Goal: Obtain resource: Download file/media

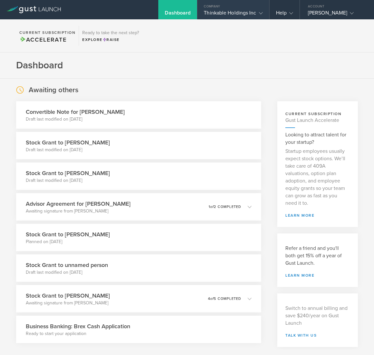
click at [247, 12] on div "Thinkable Holdings Inc" at bounding box center [233, 15] width 59 height 10
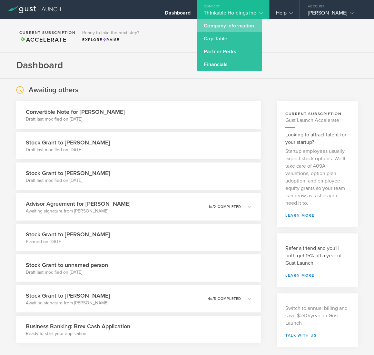
click at [226, 26] on link "Company Information" at bounding box center [229, 25] width 64 height 13
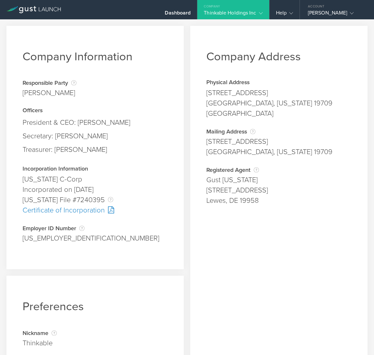
click at [236, 11] on div "Thinkable Holdings Inc" at bounding box center [233, 15] width 59 height 10
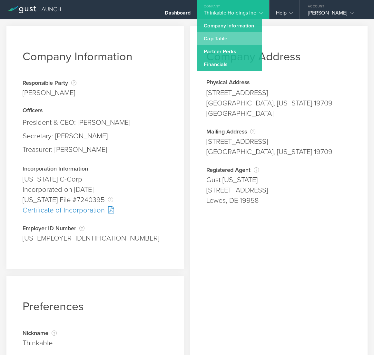
click at [223, 39] on link "Cap Table" at bounding box center [229, 38] width 64 height 13
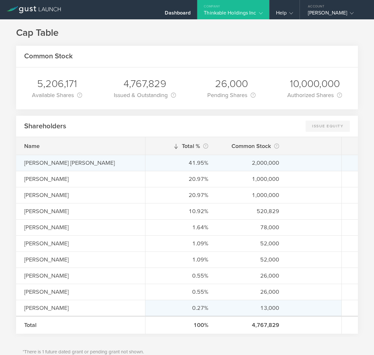
scroll to position [13, 0]
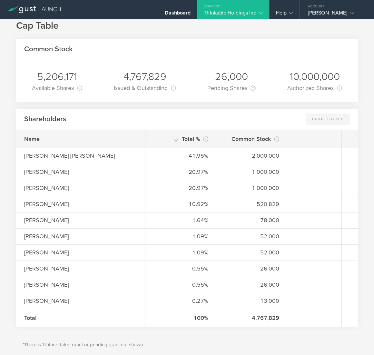
click at [230, 12] on div "Thinkable Holdings Inc" at bounding box center [233, 15] width 59 height 10
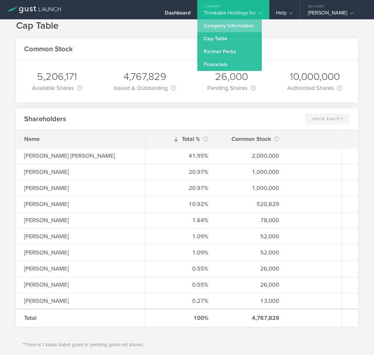
click at [227, 27] on link "Company Information" at bounding box center [229, 25] width 64 height 13
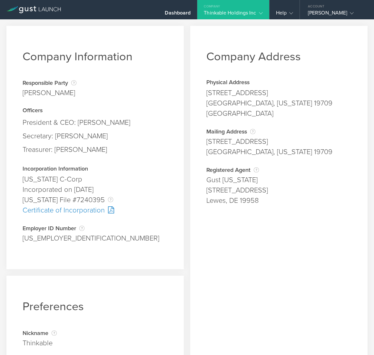
click at [245, 14] on div "Thinkable Holdings Inc" at bounding box center [233, 15] width 59 height 10
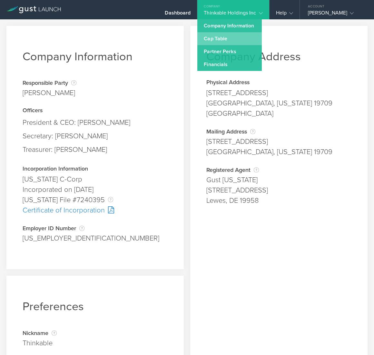
click at [233, 38] on link "Cap Table" at bounding box center [229, 38] width 64 height 13
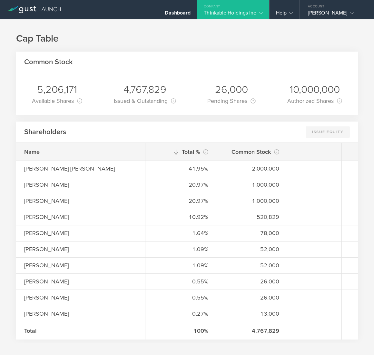
click at [249, 10] on div "Thinkable Holdings Inc" at bounding box center [233, 15] width 59 height 10
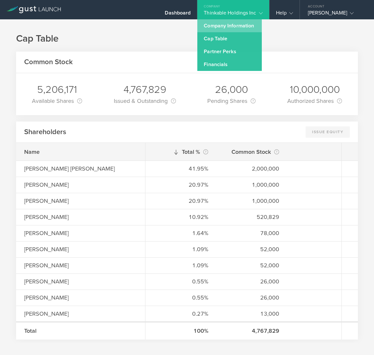
click at [225, 26] on link "Company Information" at bounding box center [229, 25] width 64 height 13
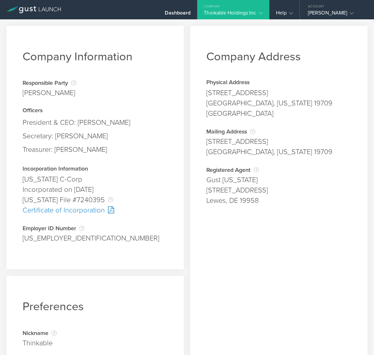
click at [86, 211] on div "Certificate of Incorporation" at bounding box center [95, 210] width 145 height 10
click at [299, 33] on div "Company Address Physical Address [STREET_ADDRESS][GEOGRAPHIC_DATA][US_STATE] Ad…" at bounding box center [278, 214] width 177 height 376
click at [222, 10] on div "Thinkable Holdings Inc" at bounding box center [233, 15] width 59 height 10
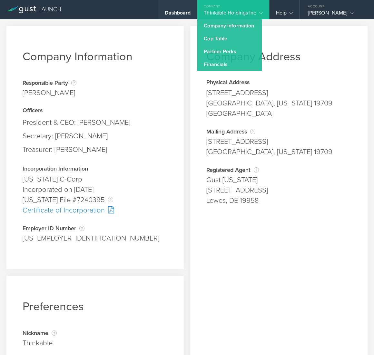
click at [182, 13] on div "Dashboard" at bounding box center [178, 15] width 26 height 10
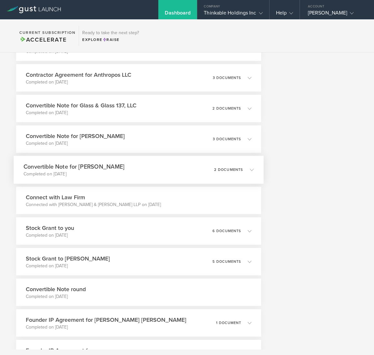
scroll to position [1739, 0]
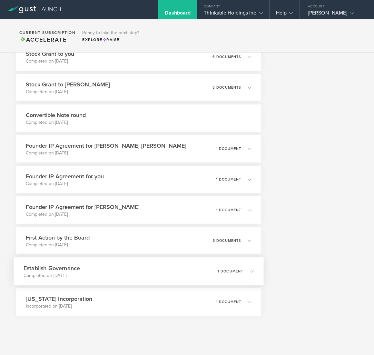
click at [97, 269] on div "Establish Governance Completed on [DATE] 1 document" at bounding box center [139, 271] width 250 height 28
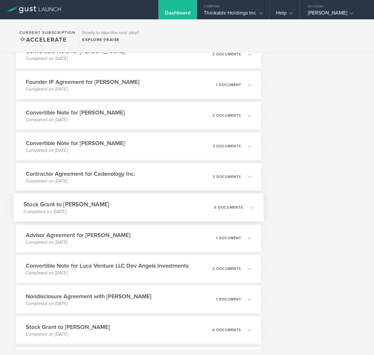
scroll to position [1018, 0]
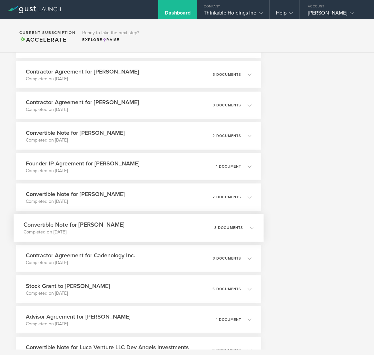
click at [147, 229] on div "Convertible Note for [PERSON_NAME] Completed on [DATE] 3 documents" at bounding box center [139, 228] width 250 height 28
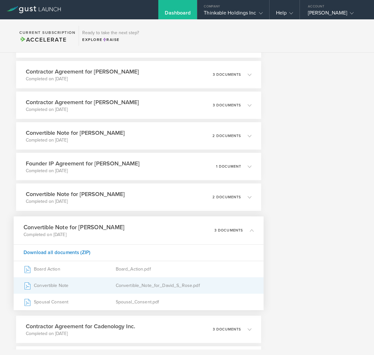
click at [56, 289] on div "Convertible Note" at bounding box center [70, 285] width 92 height 16
